Goal: Task Accomplishment & Management: Manage account settings

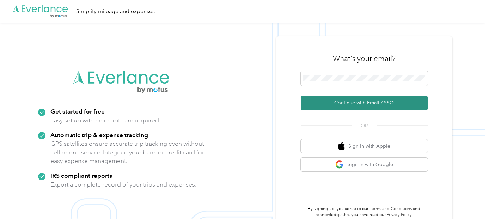
click at [359, 102] on button "Continue with Email / SSO" at bounding box center [364, 102] width 127 height 15
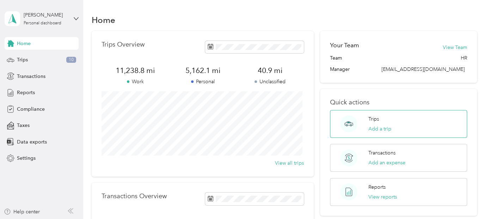
click at [397, 125] on div "Trips Add a trip" at bounding box center [398, 124] width 137 height 28
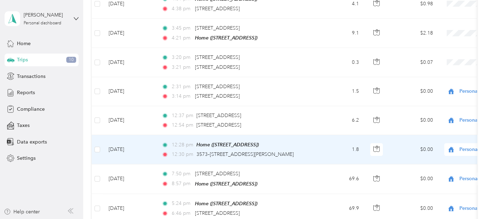
scroll to position [289, 0]
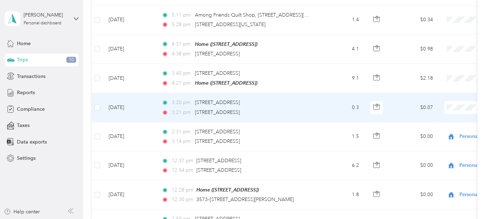
click at [458, 101] on span at bounding box center [487, 107] width 87 height 13
click at [443, 130] on span "Personal" at bounding box center [451, 129] width 65 height 7
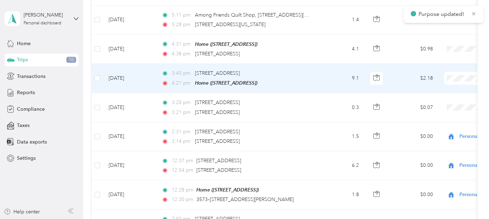
click at [447, 100] on span "Personal" at bounding box center [451, 100] width 65 height 7
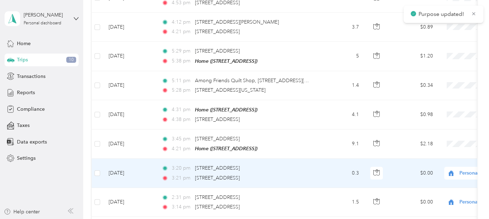
scroll to position [218, 0]
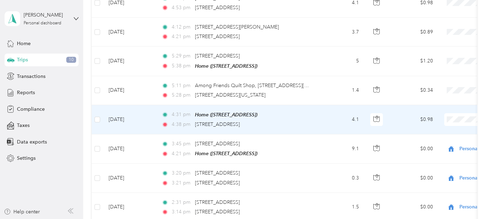
click at [435, 146] on body "Purpose updated! Kristine L. Carroll Personal dashboard Home Trips 10 Transacti…" at bounding box center [242, 109] width 485 height 219
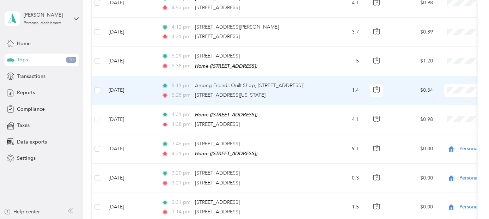
click at [455, 84] on span at bounding box center [487, 90] width 87 height 13
click at [438, 115] on li "Personal" at bounding box center [444, 111] width 87 height 12
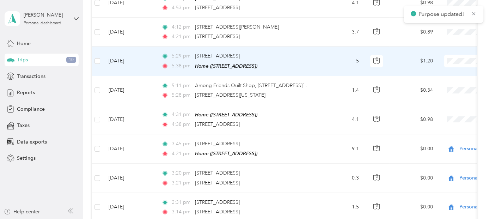
click at [433, 86] on li "Personal" at bounding box center [444, 84] width 87 height 12
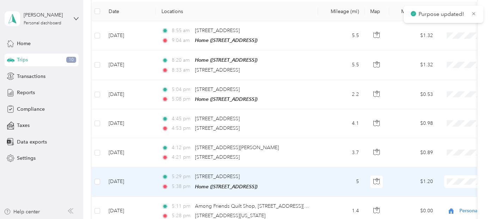
scroll to position [113, 0]
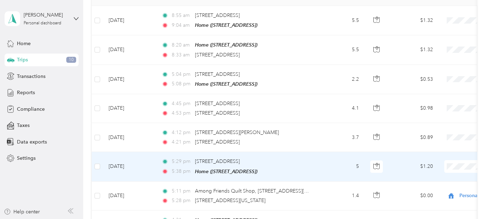
drag, startPoint x: 428, startPoint y: 188, endPoint x: 443, endPoint y: 165, distance: 28.3
click at [430, 186] on span "Personal" at bounding box center [451, 189] width 65 height 7
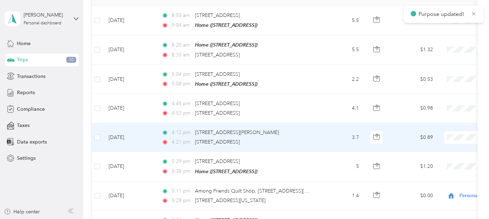
drag, startPoint x: 432, startPoint y: 161, endPoint x: 444, endPoint y: 141, distance: 23.1
click at [432, 161] on span "Personal" at bounding box center [451, 160] width 65 height 7
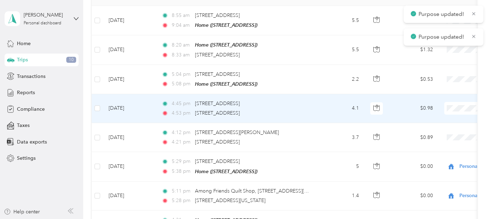
drag, startPoint x: 430, startPoint y: 134, endPoint x: 441, endPoint y: 114, distance: 22.7
click at [433, 130] on span "Personal" at bounding box center [451, 132] width 65 height 7
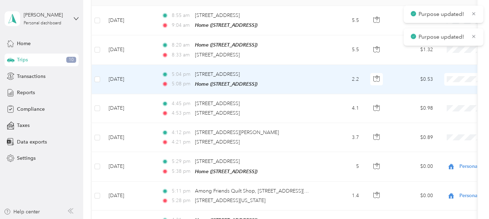
click at [432, 104] on li "Personal" at bounding box center [444, 100] width 87 height 12
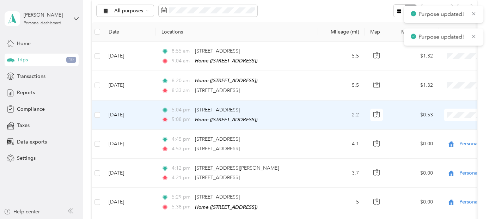
scroll to position [42, 0]
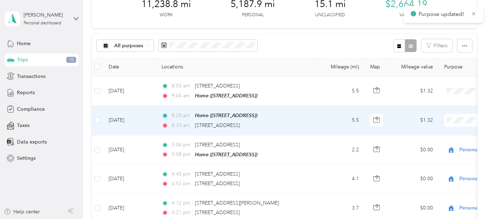
drag, startPoint x: 430, startPoint y: 143, endPoint x: 435, endPoint y: 139, distance: 6.1
click at [430, 142] on span "Personal" at bounding box center [451, 141] width 65 height 7
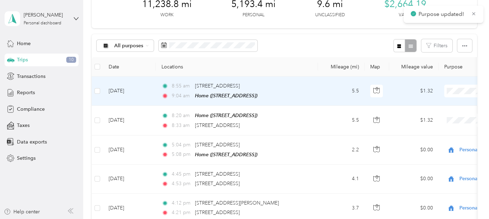
click at [435, 116] on li "Personal" at bounding box center [444, 116] width 87 height 12
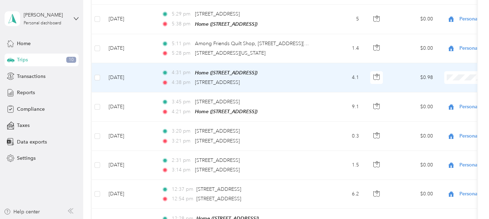
scroll to position [254, 0]
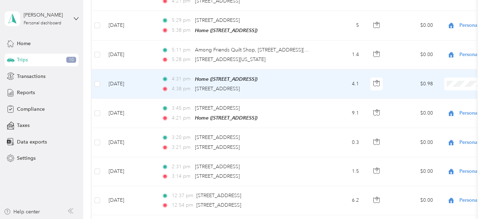
click at [424, 109] on body "Kristine L. Carroll Personal dashboard Home Trips 10 Transactions Reports Compl…" at bounding box center [242, 109] width 485 height 219
click at [457, 84] on span at bounding box center [487, 84] width 87 height 13
click at [432, 105] on span "Personal" at bounding box center [451, 105] width 65 height 7
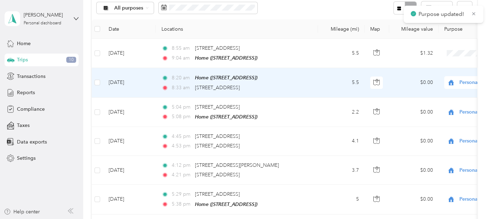
scroll to position [42, 0]
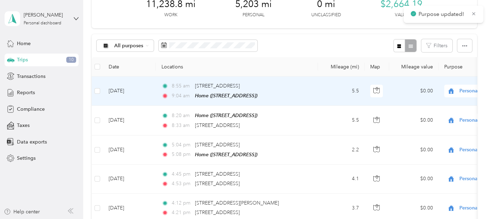
click at [458, 91] on span "Personal" at bounding box center [484, 91] width 77 height 8
click at [431, 116] on li "Personal" at bounding box center [444, 116] width 87 height 12
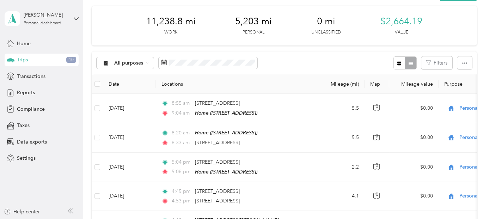
scroll to position [70, 0]
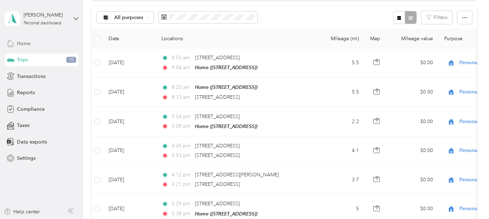
click at [32, 41] on div "Home" at bounding box center [42, 43] width 74 height 13
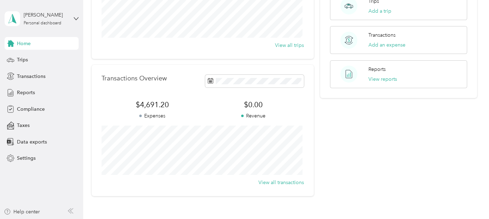
scroll to position [97, 0]
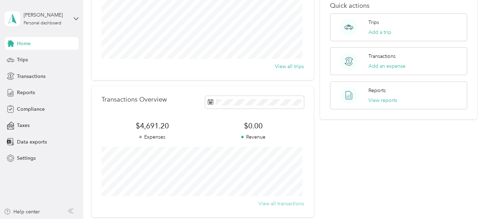
click at [283, 203] on button "View all transactions" at bounding box center [280, 203] width 45 height 7
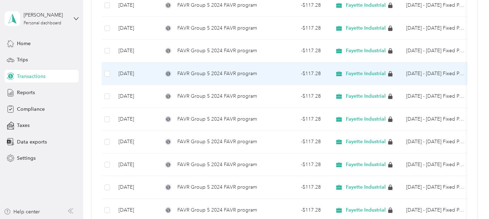
scroll to position [202, 0]
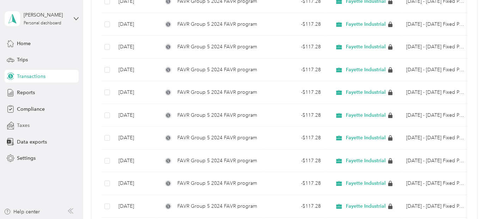
click at [23, 126] on span "Taxes" at bounding box center [23, 125] width 13 height 7
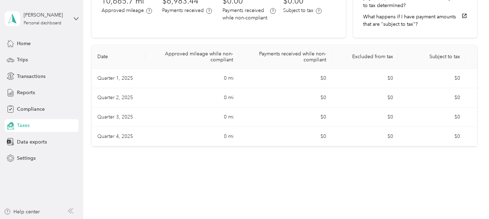
scroll to position [91, 0]
click at [24, 44] on span "Home" at bounding box center [24, 43] width 14 height 7
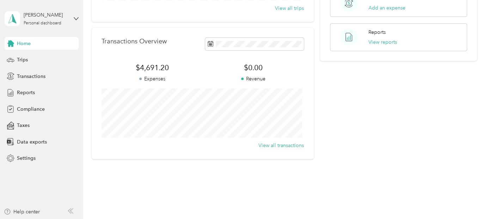
scroll to position [167, 0]
